Goal: Information Seeking & Learning: Find specific fact

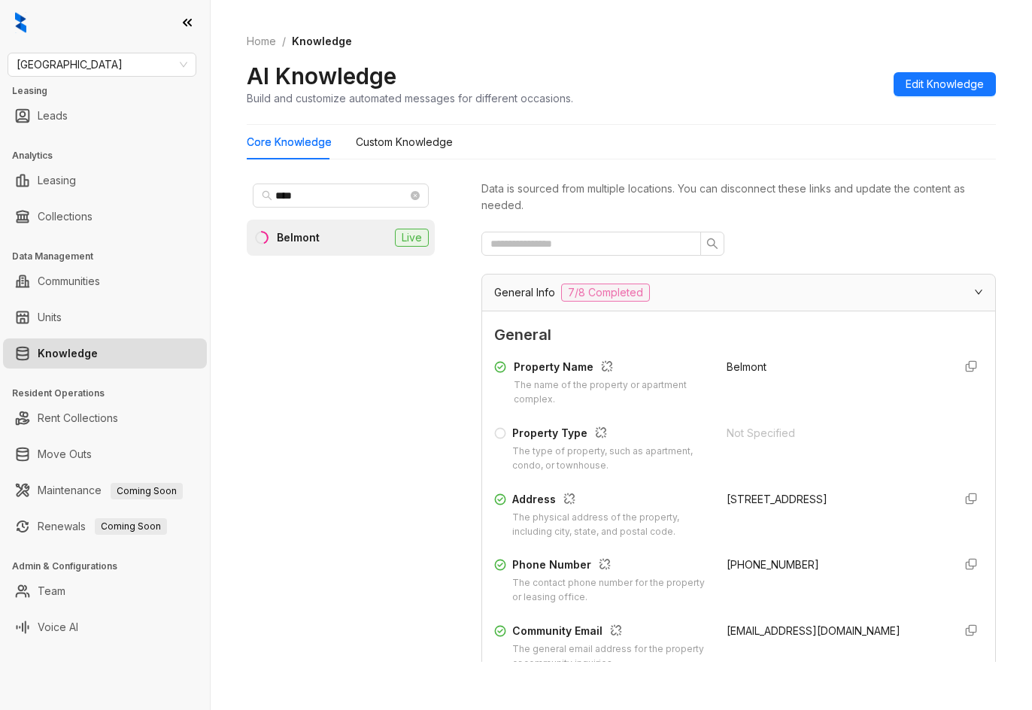
scroll to position [1828, 0]
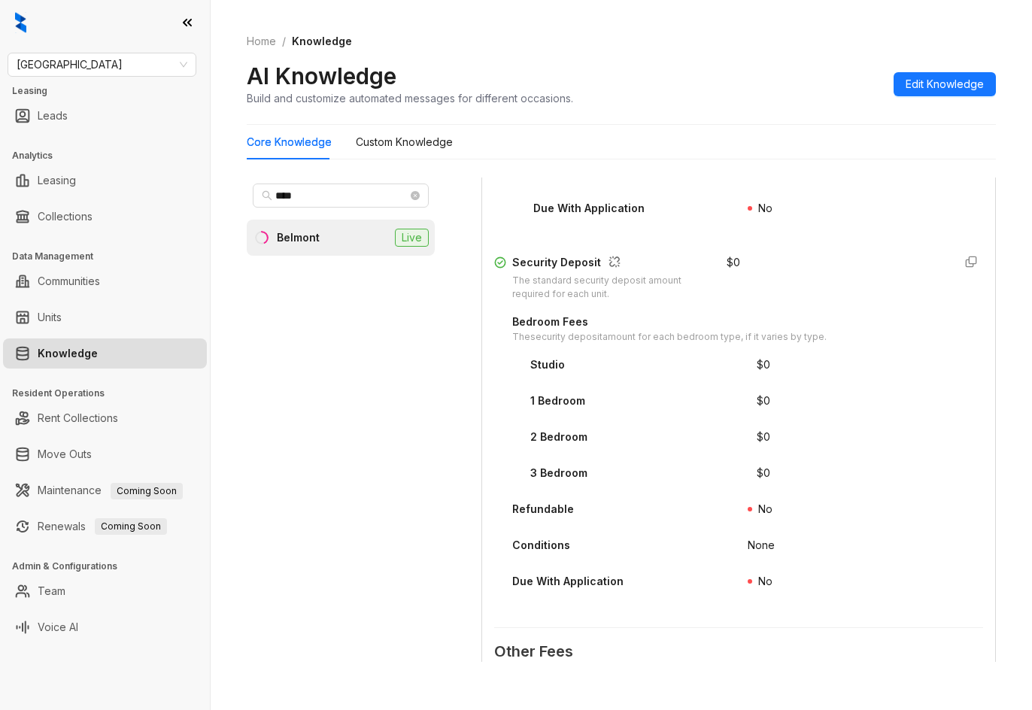
drag, startPoint x: 322, startPoint y: 187, endPoint x: 226, endPoint y: 193, distance: 96.5
click at [226, 193] on div "Home / Knowledge AI Knowledge Build and customize automated messages for differ…" at bounding box center [622, 355] width 822 height 710
drag, startPoint x: 353, startPoint y: 190, endPoint x: 208, endPoint y: 196, distance: 145.3
click at [208, 196] on div "Fairfield Leasing Leads Analytics Leasing Collections Data Management Communiti…" at bounding box center [516, 355] width 1032 height 710
type input "****"
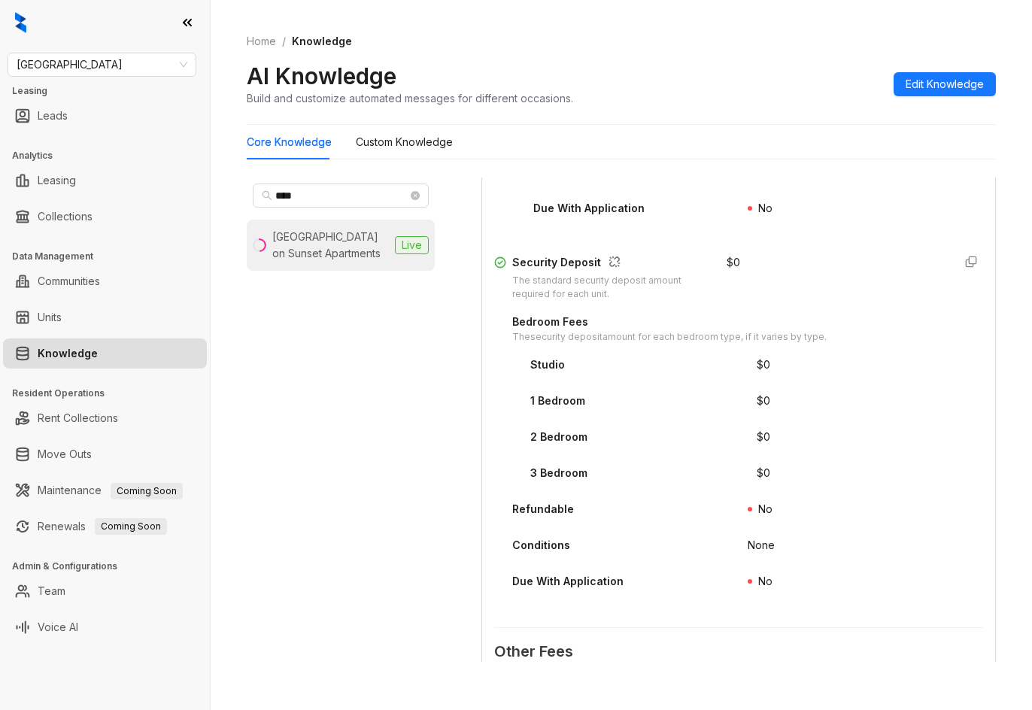
click at [344, 245] on div "Rock Peak on Sunset Apartments" at bounding box center [330, 245] width 117 height 33
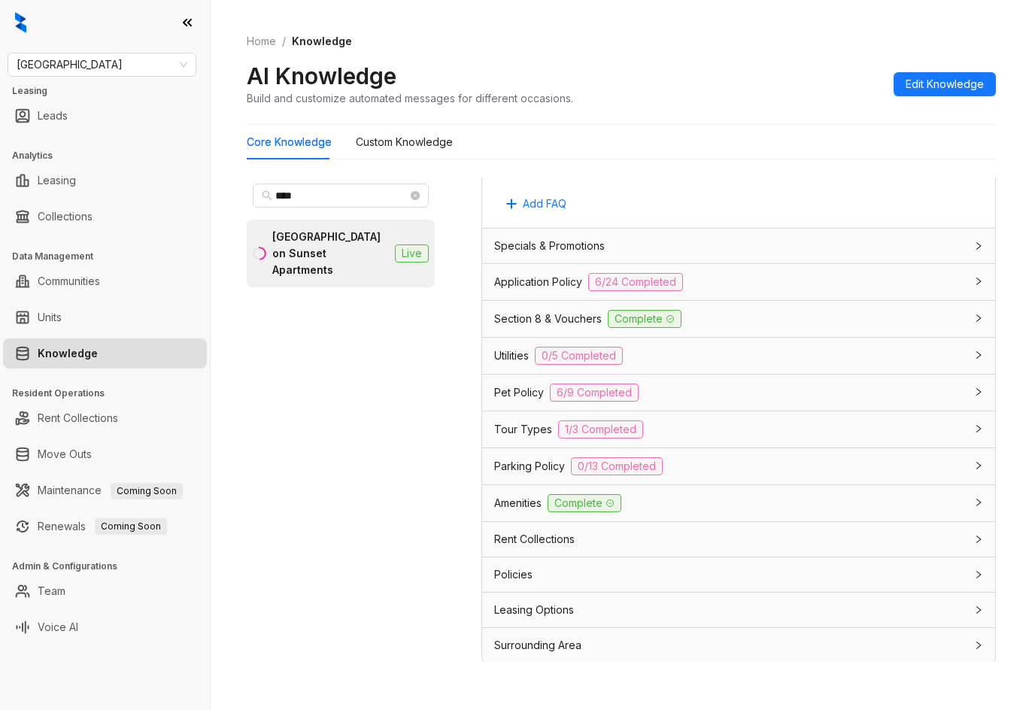
scroll to position [1002, 0]
click at [715, 360] on div "Utilities 0/5 Completed" at bounding box center [729, 354] width 471 height 18
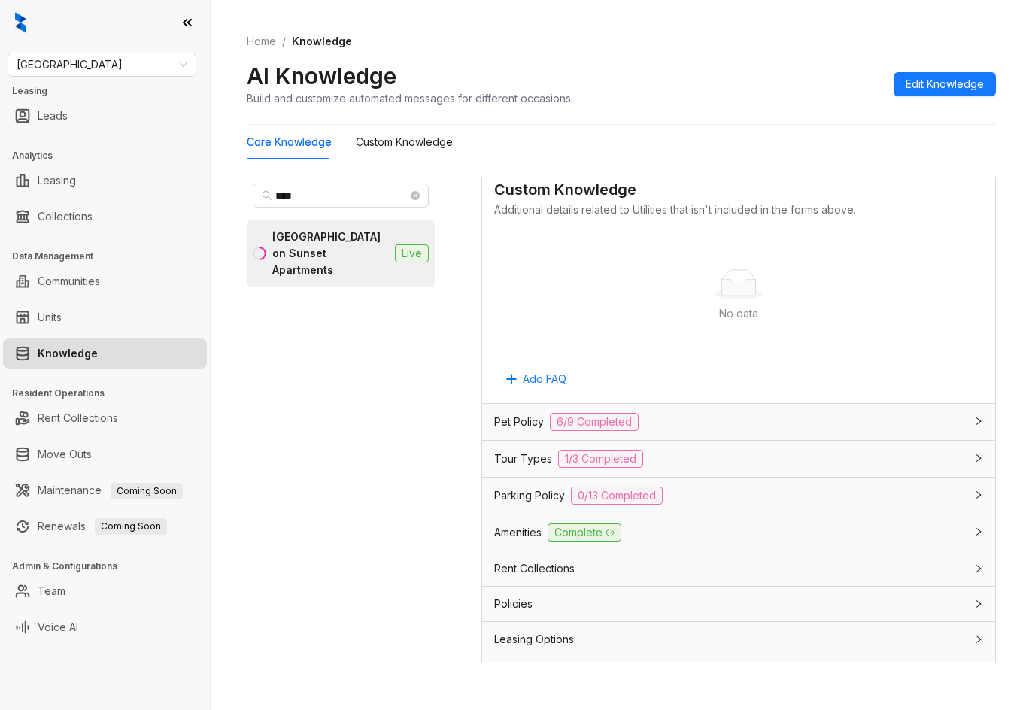
scroll to position [1544, 0]
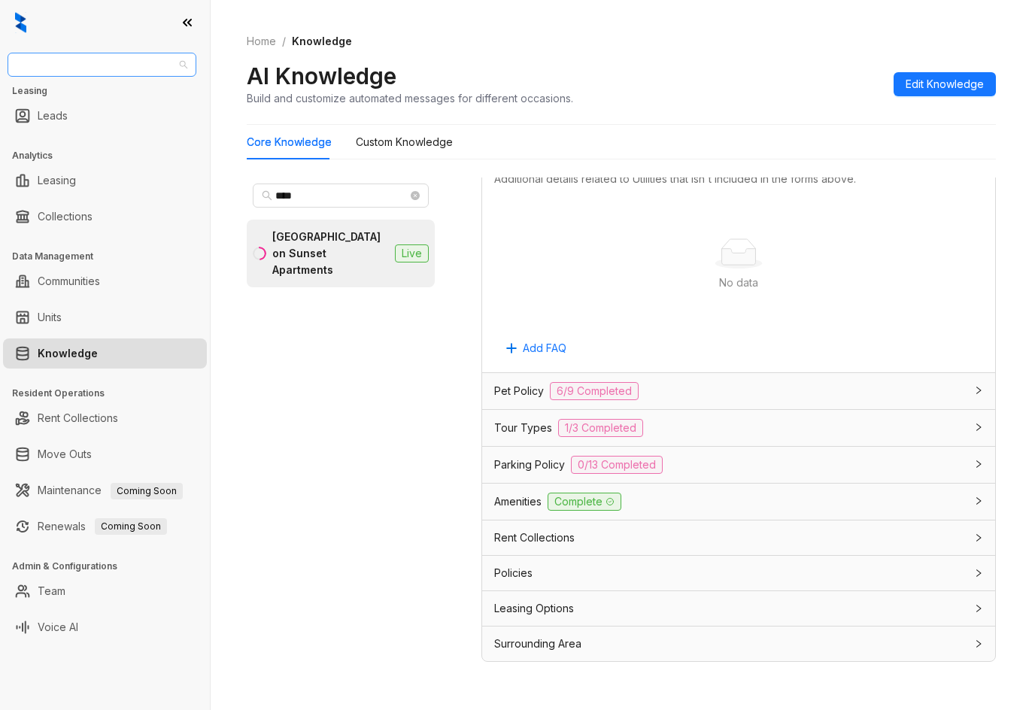
click at [136, 58] on span "Fairfield" at bounding box center [102, 64] width 171 height 23
type input "*******"
click at [98, 120] on div "Raintree Partners" at bounding box center [102, 119] width 165 height 17
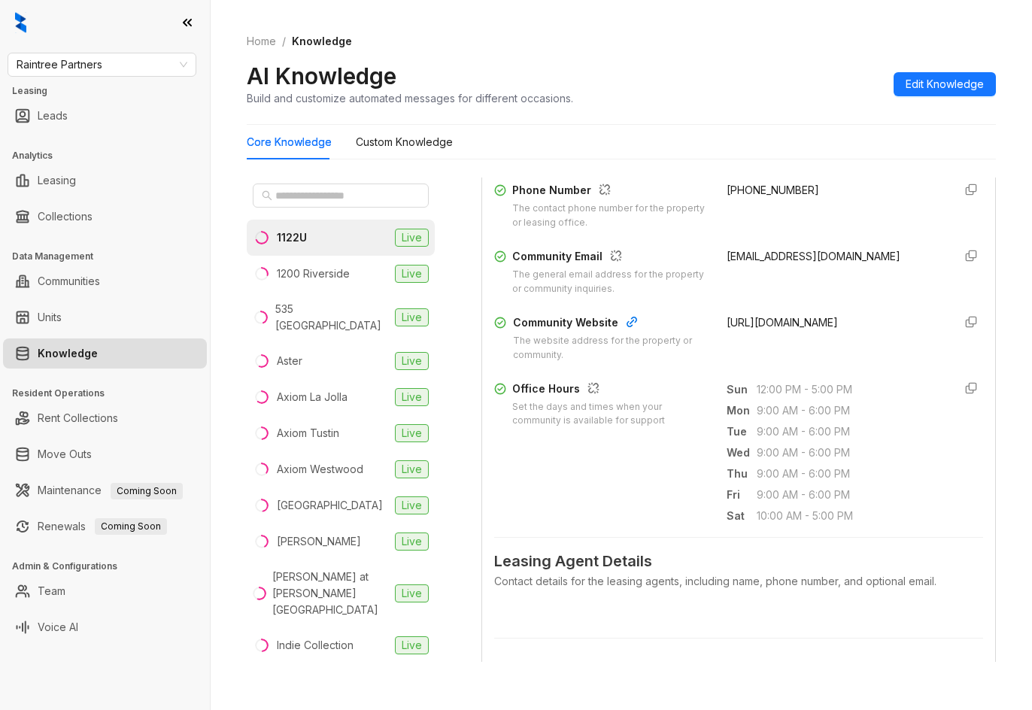
scroll to position [301, 0]
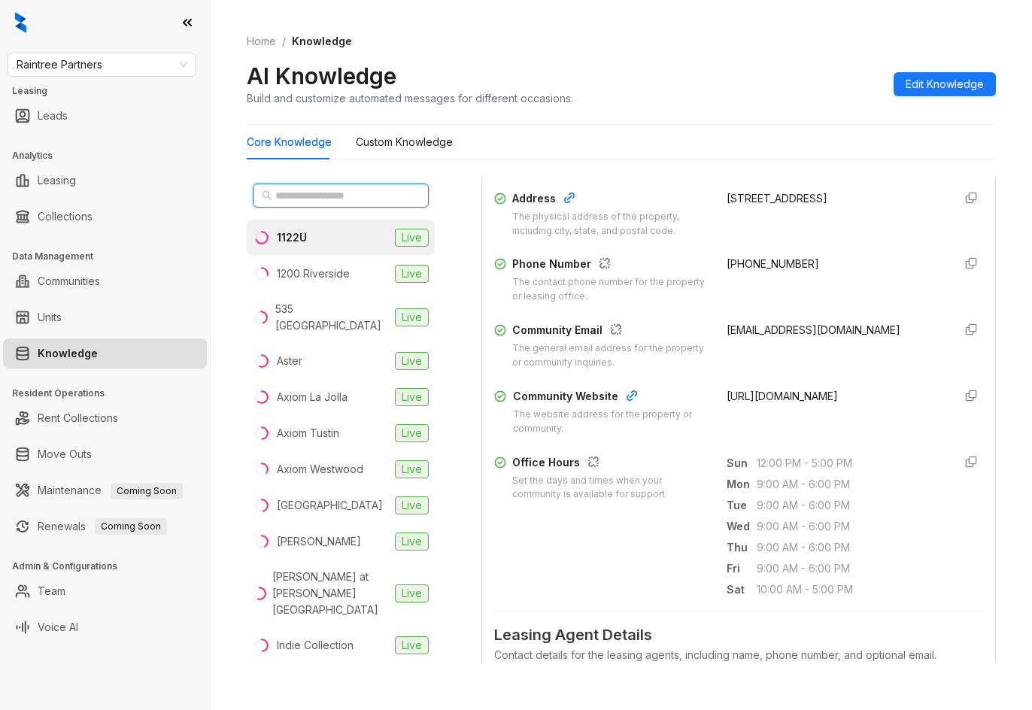
click at [309, 202] on input "text" at bounding box center [341, 195] width 132 height 17
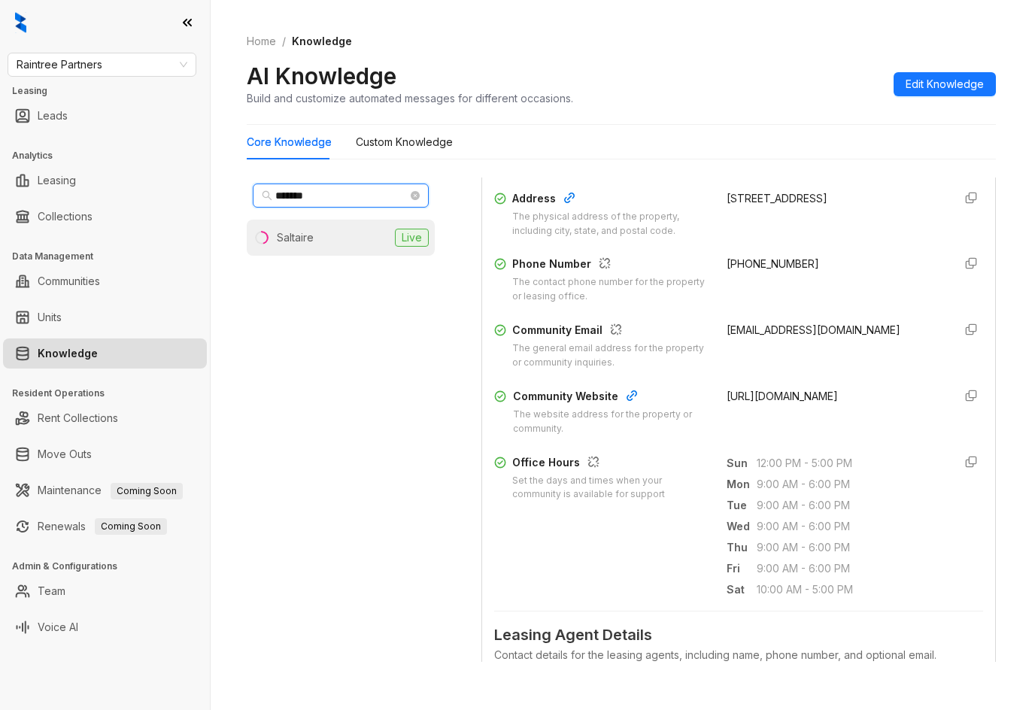
type input "*******"
click at [305, 230] on div "Saltaire" at bounding box center [295, 238] width 37 height 17
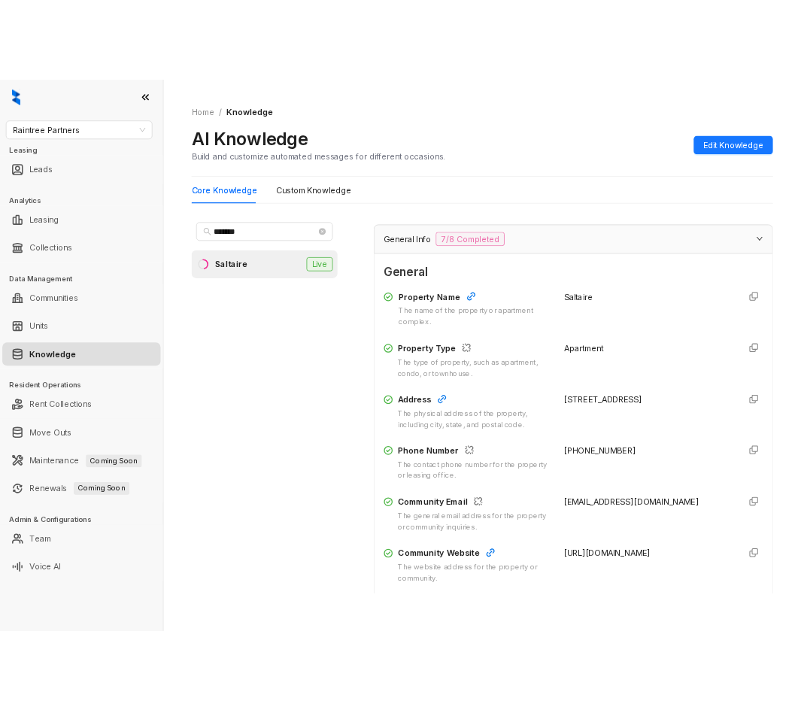
scroll to position [226, 0]
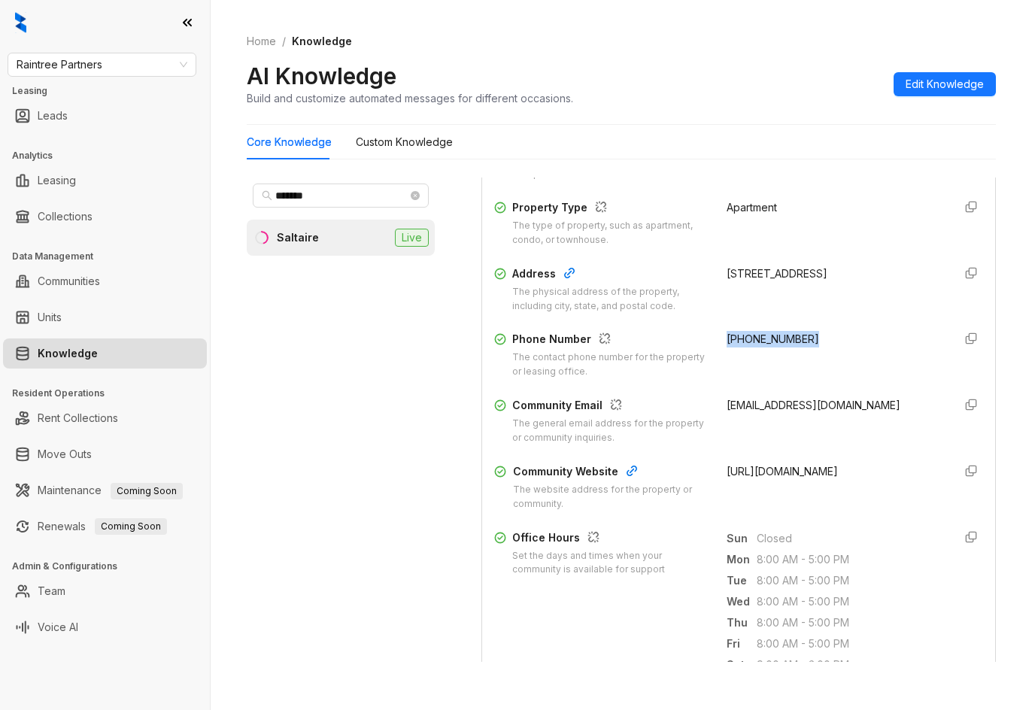
drag, startPoint x: 707, startPoint y: 336, endPoint x: 820, endPoint y: 336, distance: 113.6
click at [820, 336] on div "Phone Number The contact phone number for the property or leasing office. [PHON…" at bounding box center [738, 355] width 489 height 48
copy span "[PHONE_NUMBER]"
click at [114, 71] on span "Raintree Partners" at bounding box center [102, 64] width 171 height 23
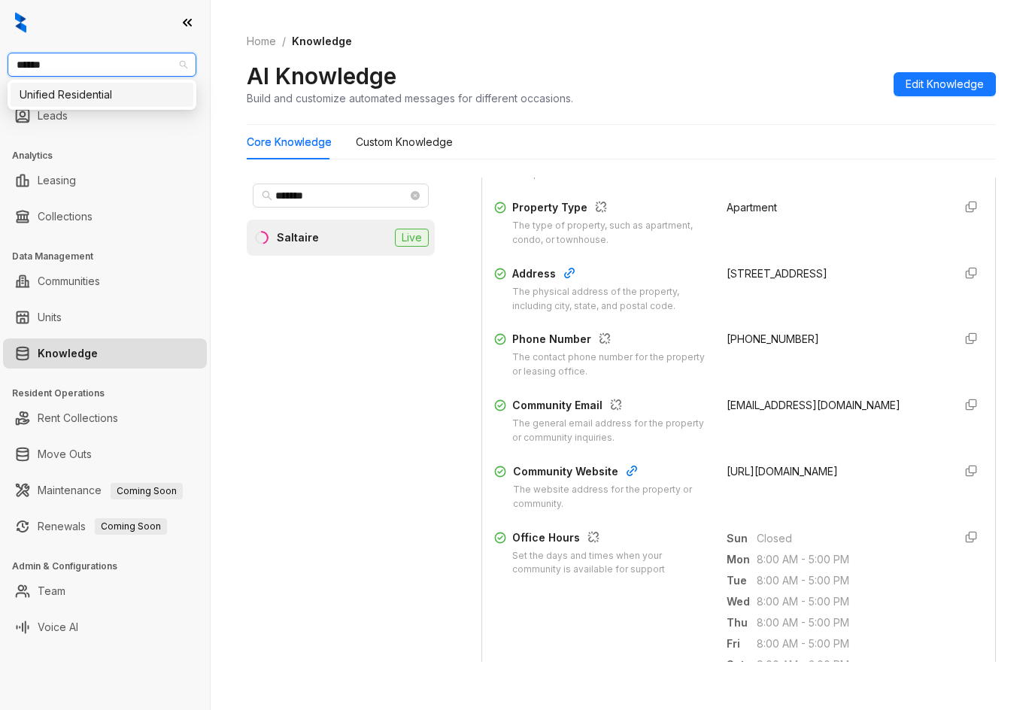
type input "*******"
click at [76, 93] on div "Unified Residential" at bounding box center [102, 95] width 165 height 17
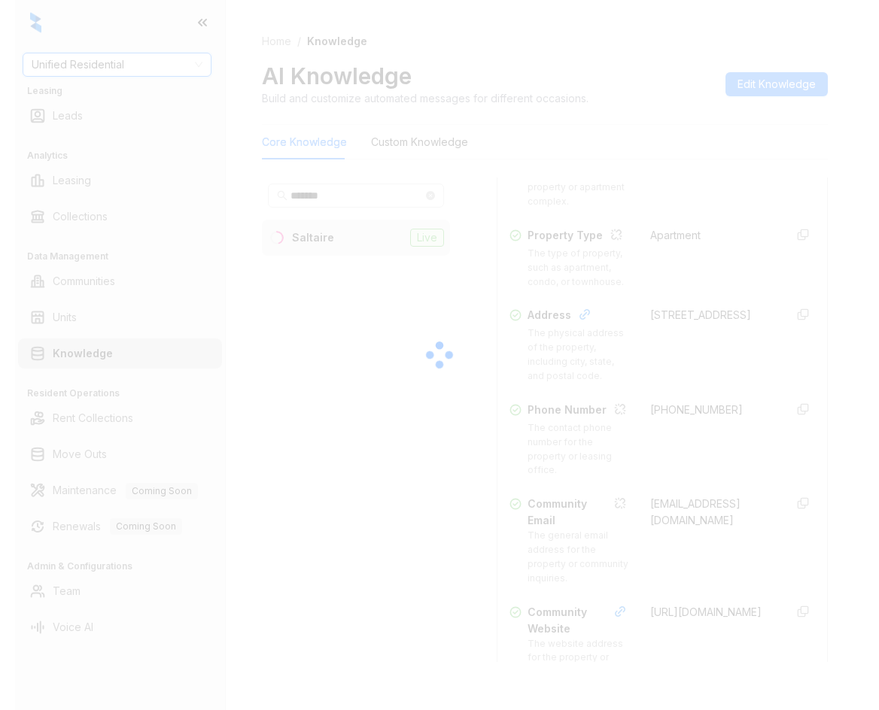
scroll to position [242, 0]
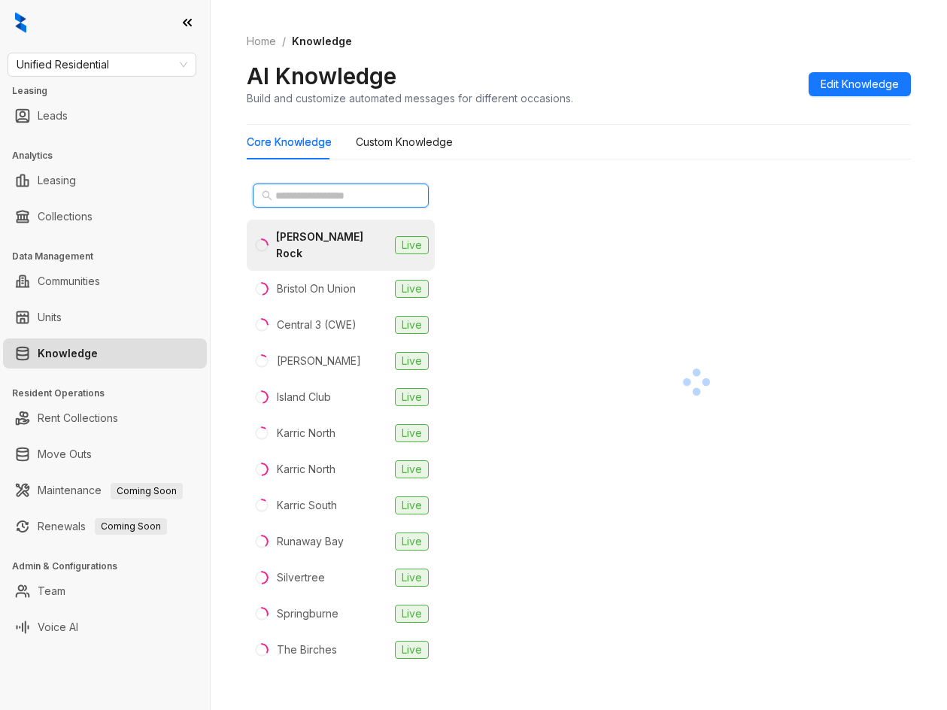
click at [377, 193] on input "text" at bounding box center [341, 195] width 132 height 17
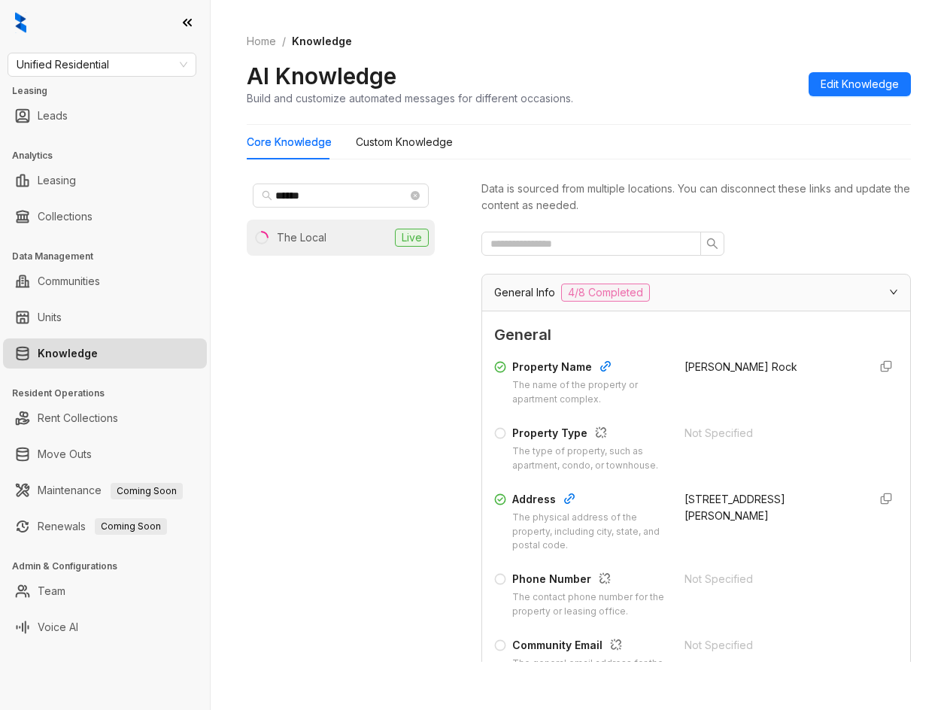
click at [357, 235] on li "The Local Live" at bounding box center [341, 238] width 188 height 36
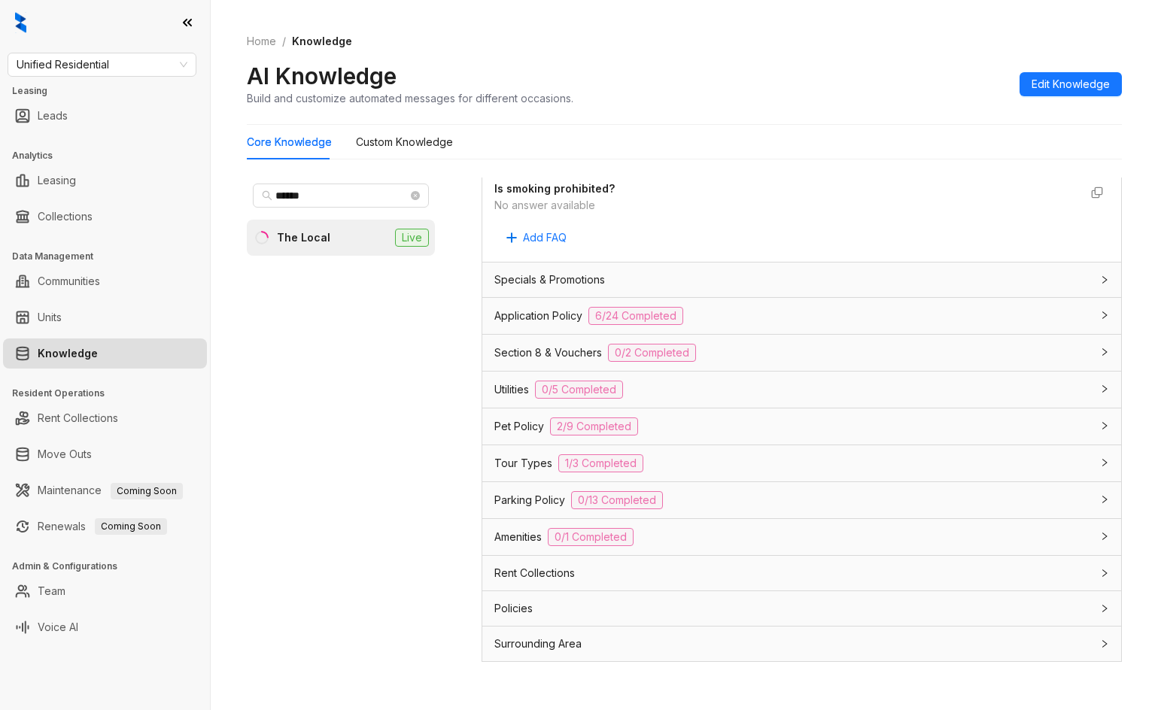
scroll to position [900, 0]
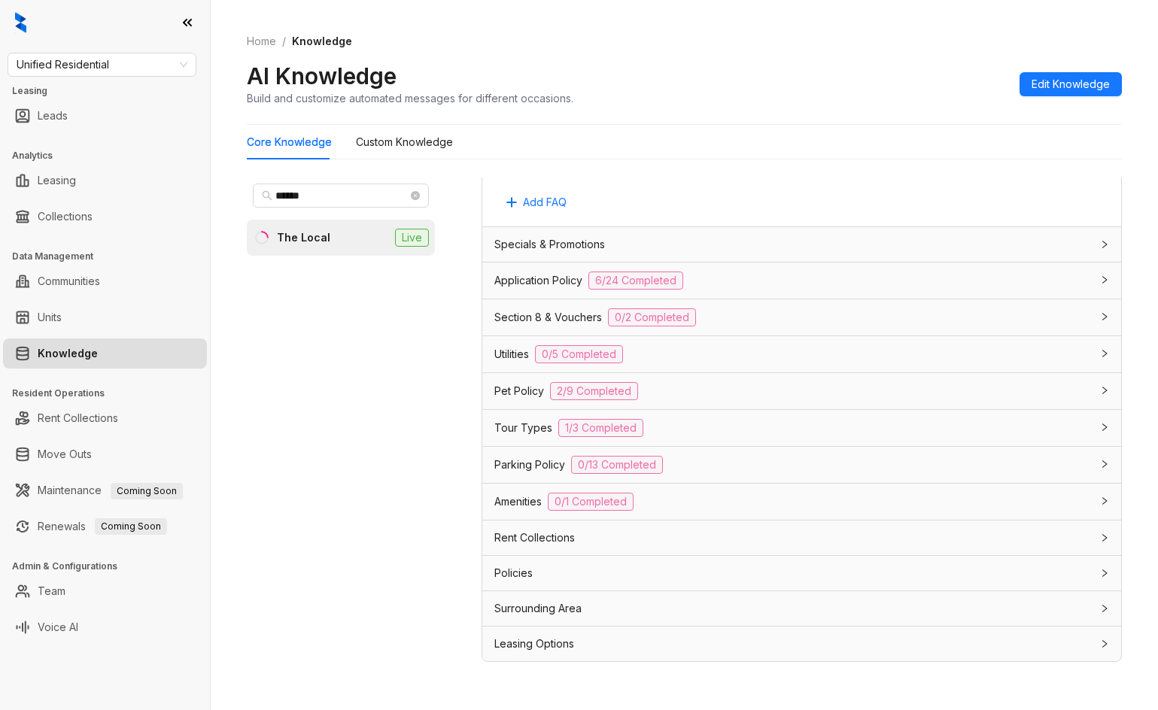
click at [692, 524] on div "Rent Collections" at bounding box center [801, 538] width 639 height 35
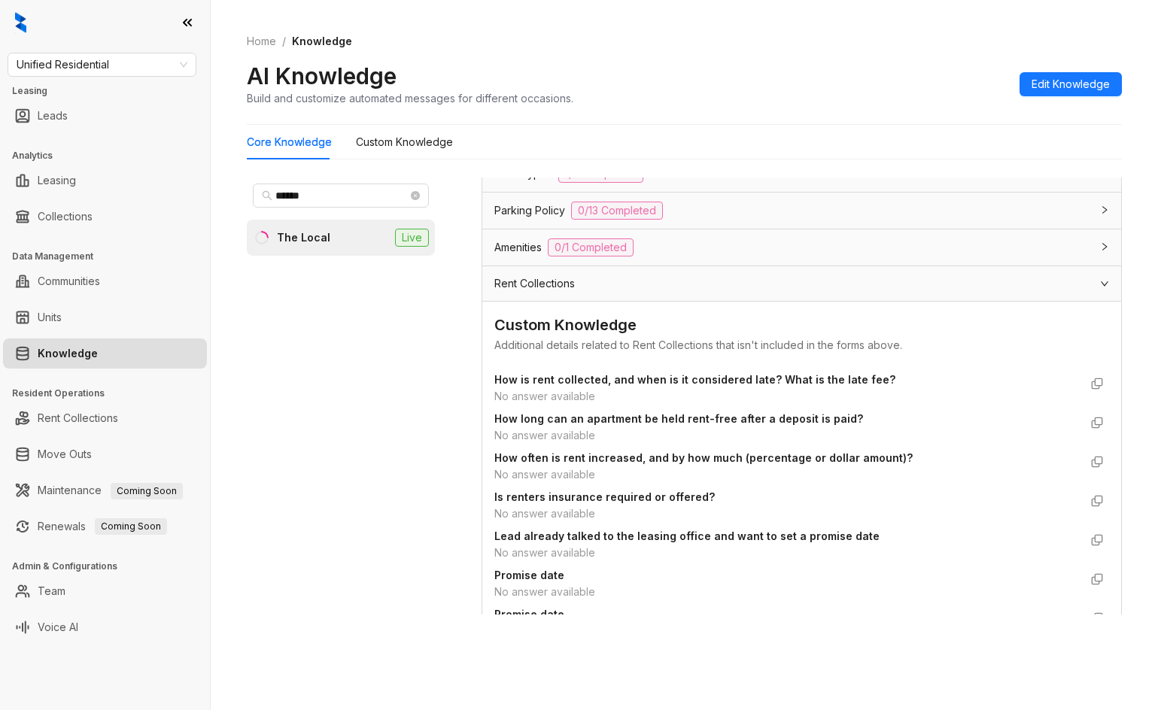
scroll to position [1103, 0]
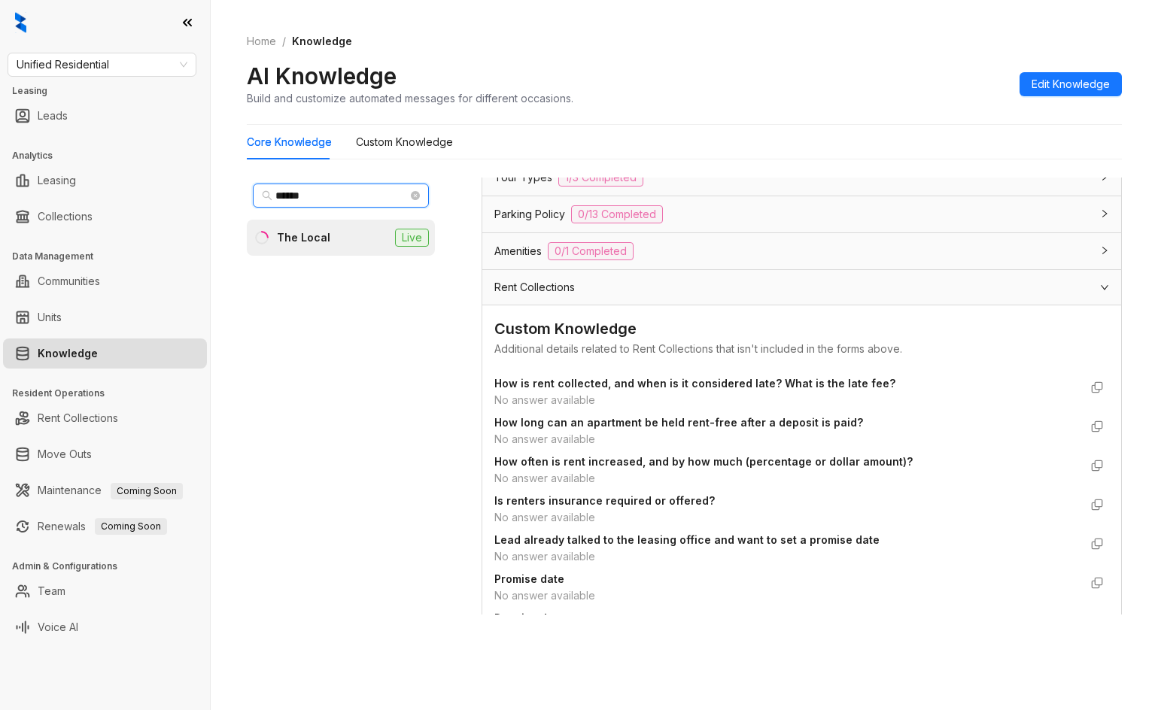
drag, startPoint x: 326, startPoint y: 188, endPoint x: 194, endPoint y: 200, distance: 132.2
click at [194, 200] on div "Unified Residential Leasing Leads Analytics Leasing Collections Data Management…" at bounding box center [579, 355] width 1158 height 710
type input "******"
click at [303, 239] on div "The Nova" at bounding box center [302, 238] width 50 height 17
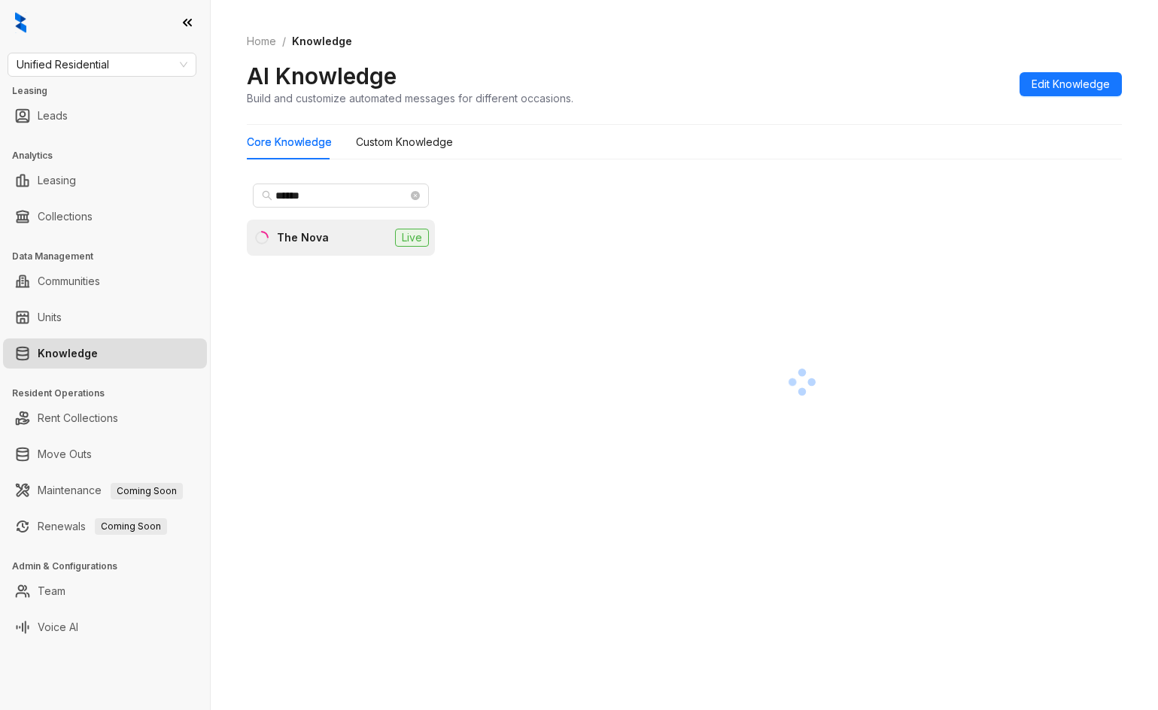
click at [702, 443] on div at bounding box center [802, 382] width 640 height 409
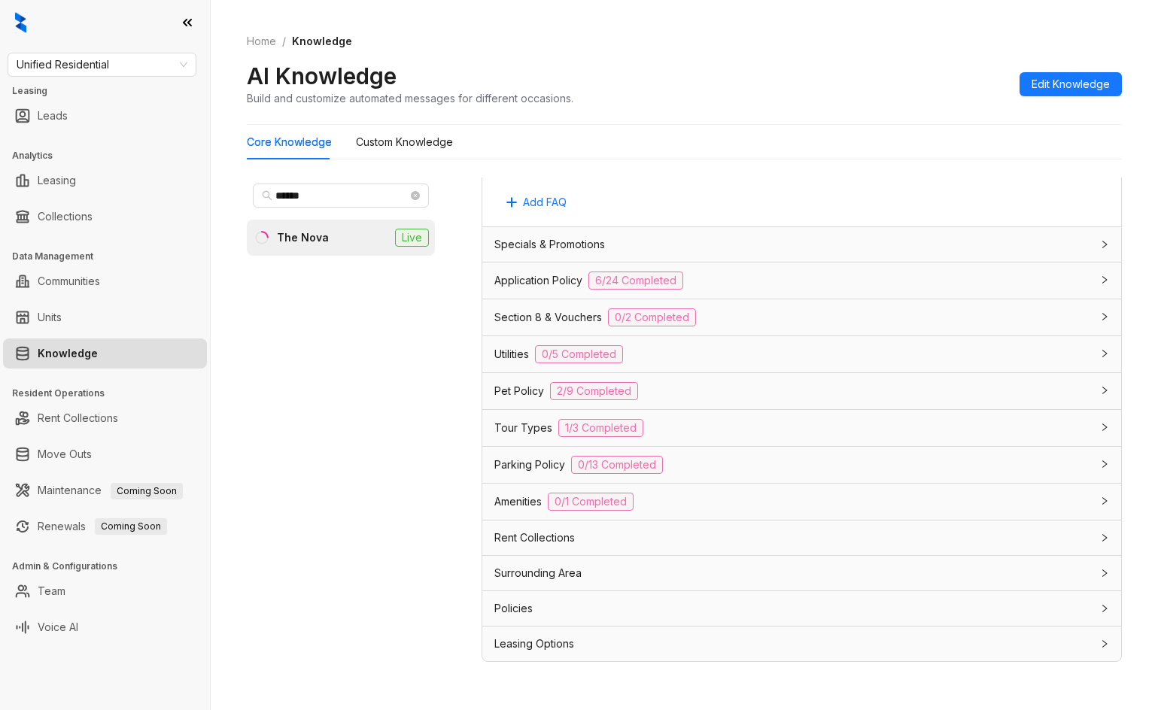
scroll to position [932, 0]
click at [666, 531] on div "Rent Collections" at bounding box center [792, 538] width 597 height 17
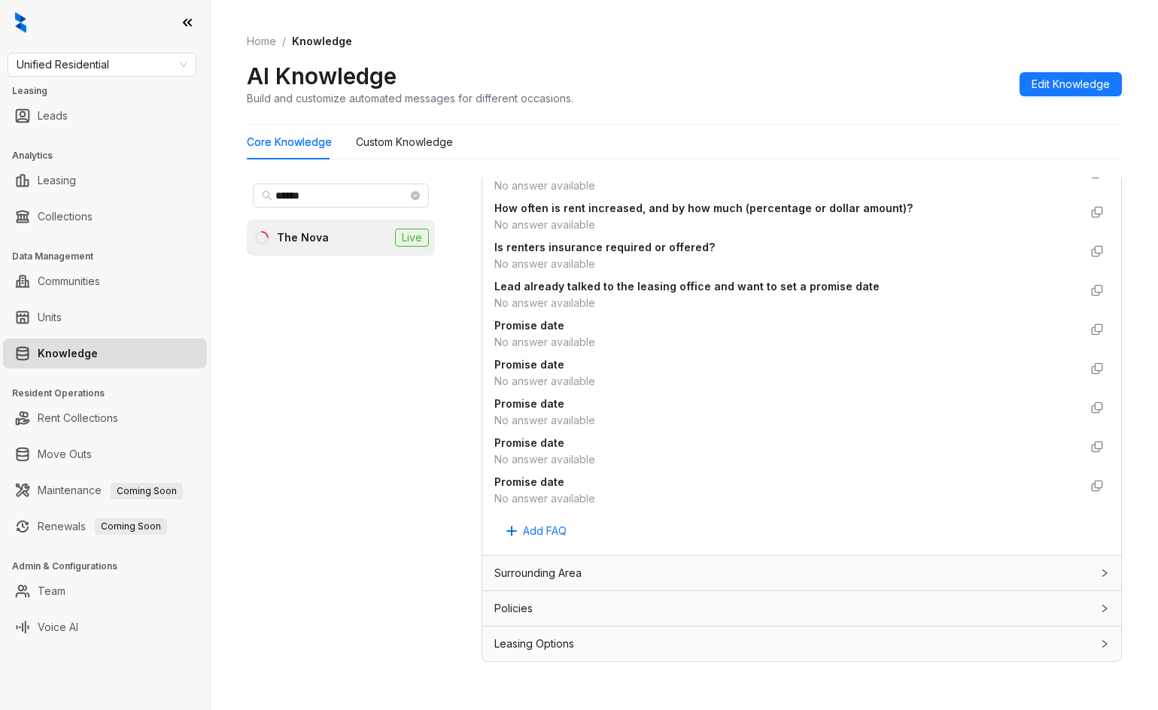
scroll to position [1211, 0]
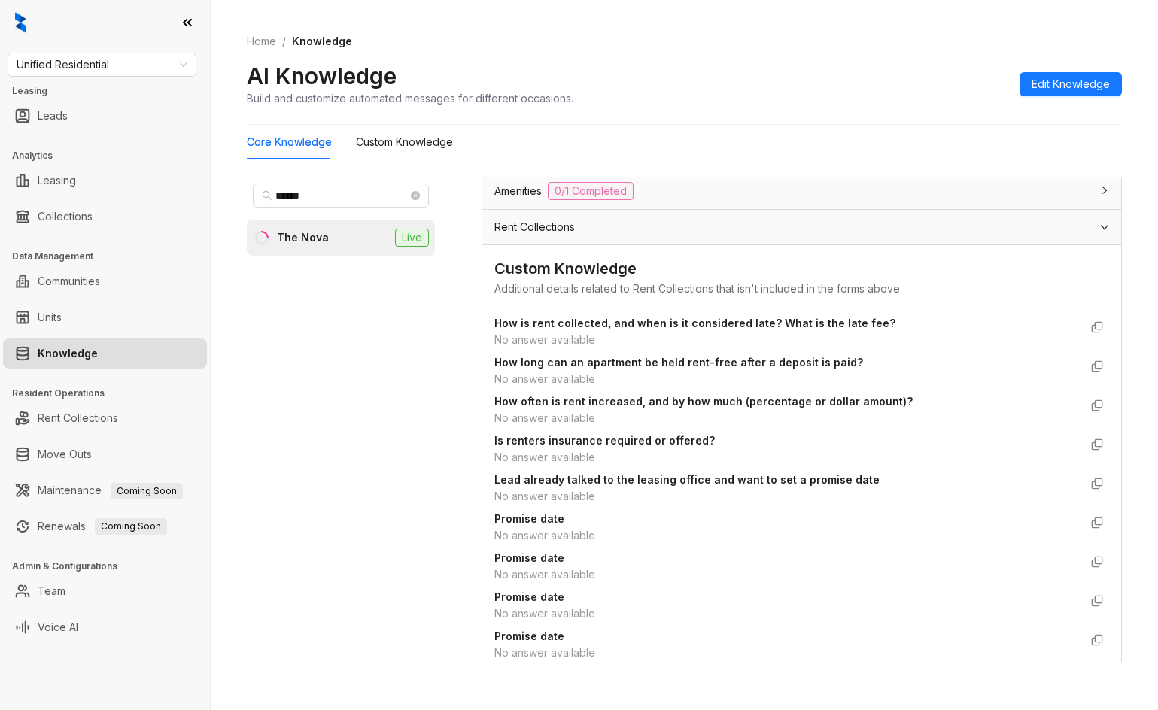
click at [707, 408] on strong "How often is rent increased, and by how much (percentage or dollar amount)?" at bounding box center [703, 401] width 418 height 13
